Goal: Find specific page/section: Find specific page/section

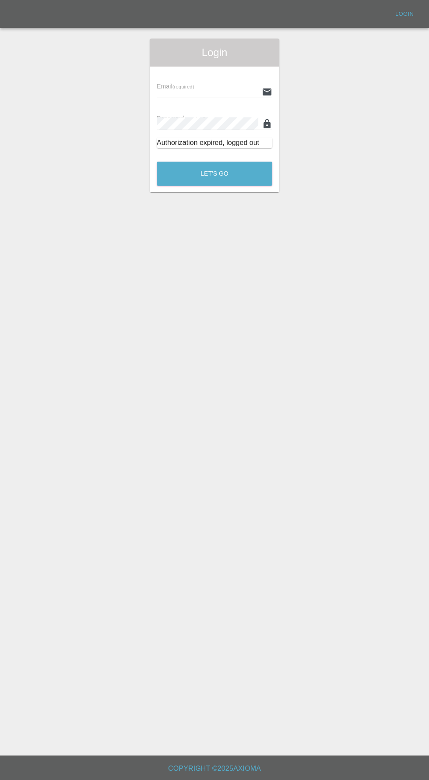
click at [201, 91] on input "text" at bounding box center [208, 91] width 102 height 13
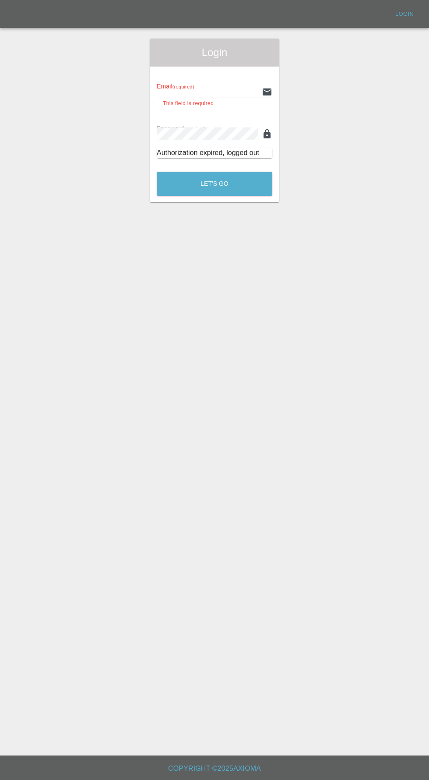
type input "[EMAIL_ADDRESS][DOMAIN_NAME]"
click at [157, 172] on button "Let's Go" at bounding box center [215, 184] width 116 height 24
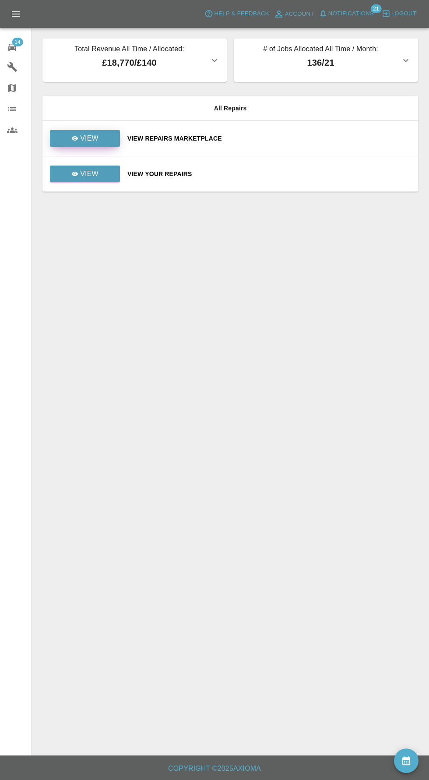
click at [88, 141] on p "View" at bounding box center [89, 138] width 18 height 11
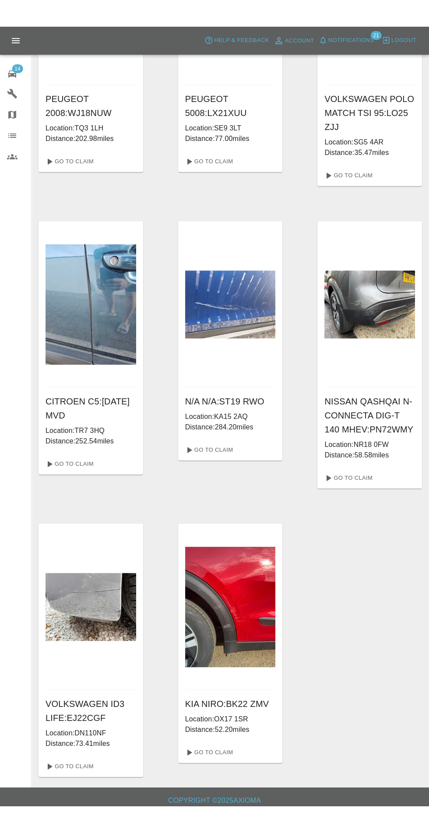
scroll to position [676, 0]
